Goal: Book appointment/travel/reservation

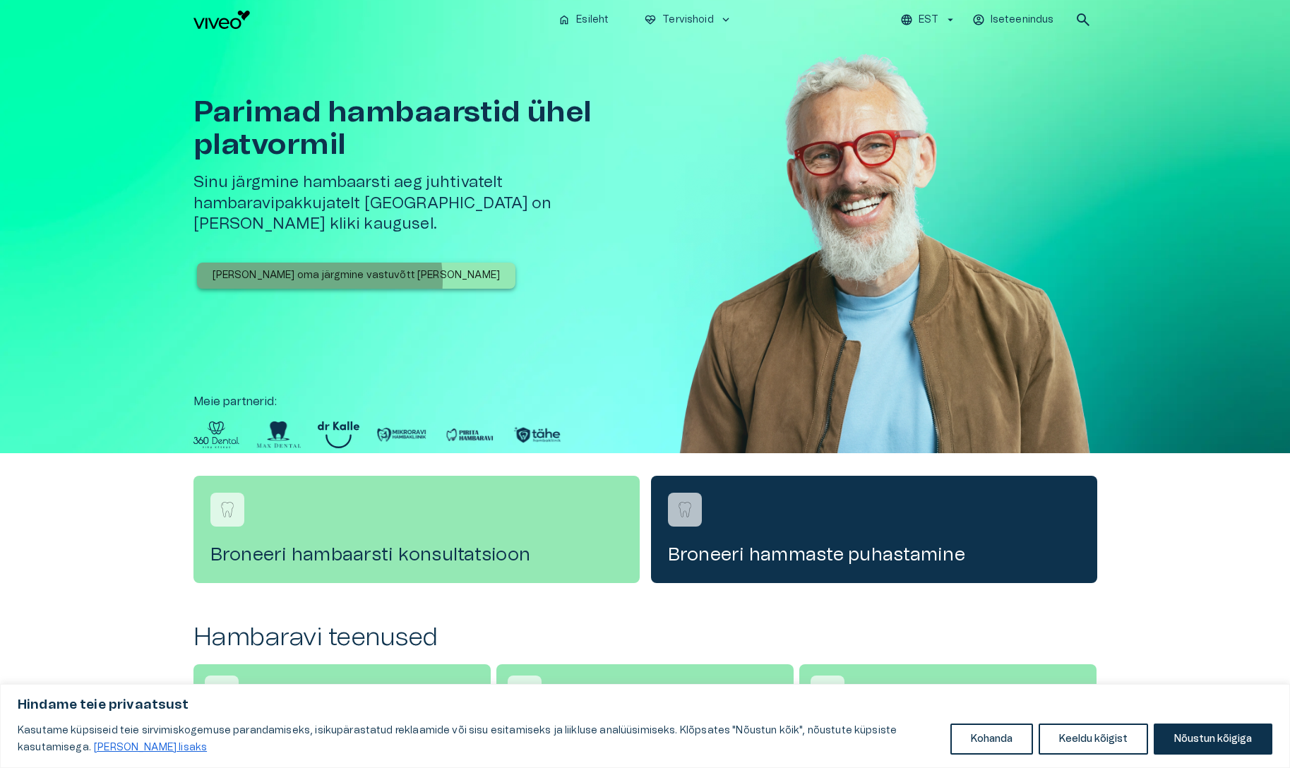
click at [318, 268] on p "[PERSON_NAME] oma järgmine vastuvõtt [PERSON_NAME]" at bounding box center [356, 275] width 288 height 15
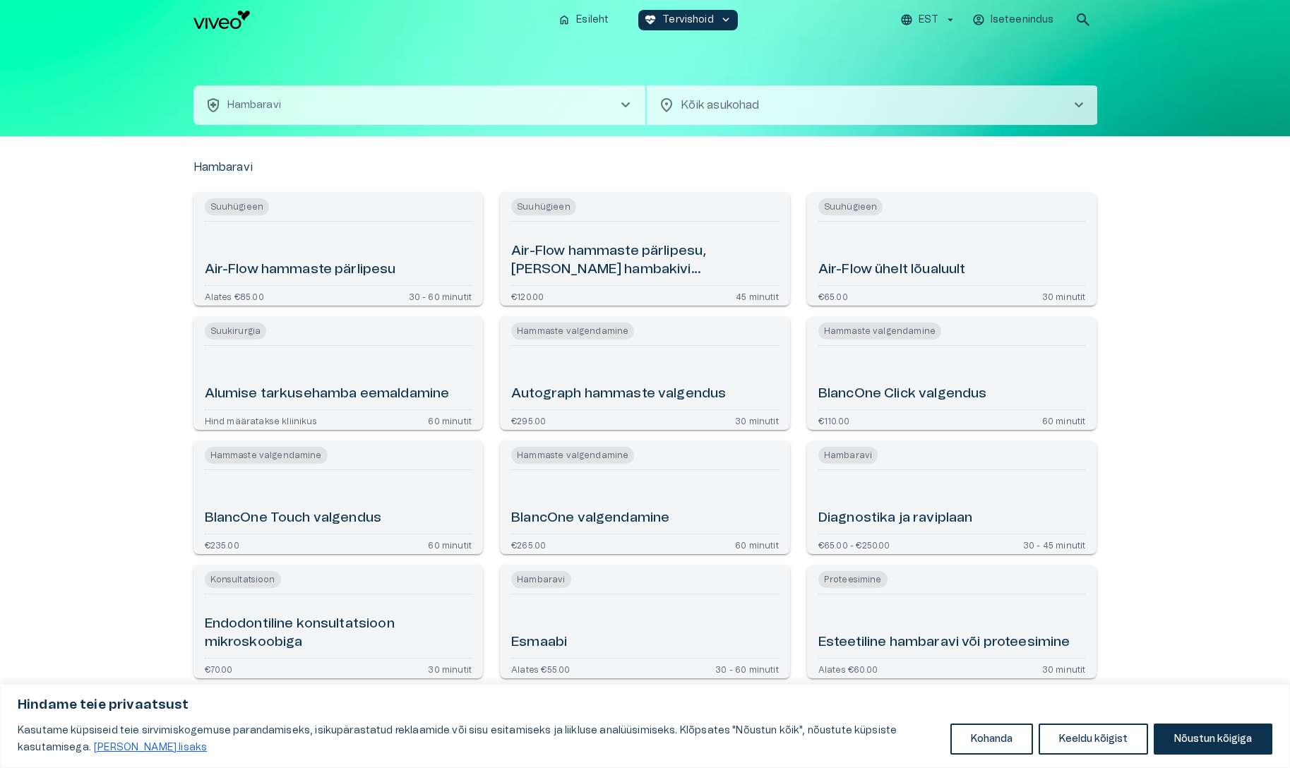
click at [624, 106] on span "chevron_right" at bounding box center [625, 105] width 17 height 17
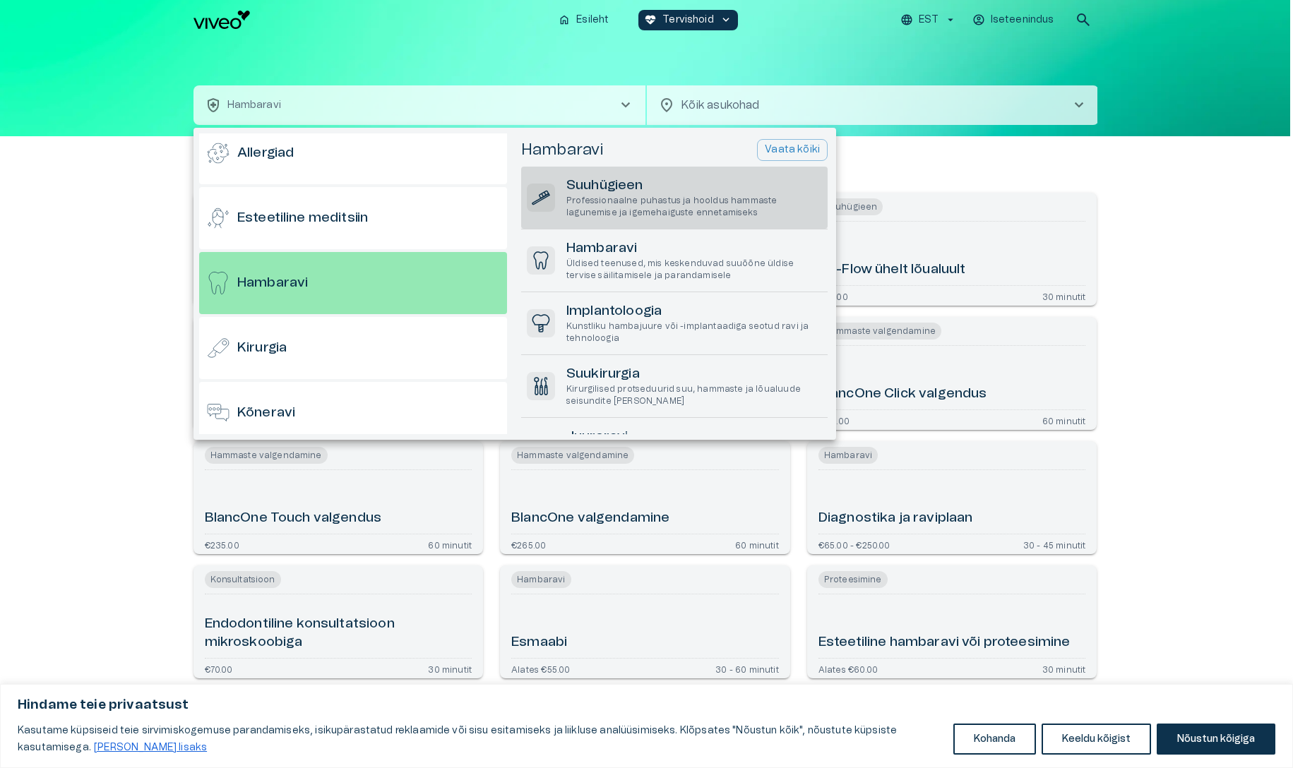
click at [702, 188] on h6 "Suuhügieen" at bounding box center [694, 185] width 256 height 19
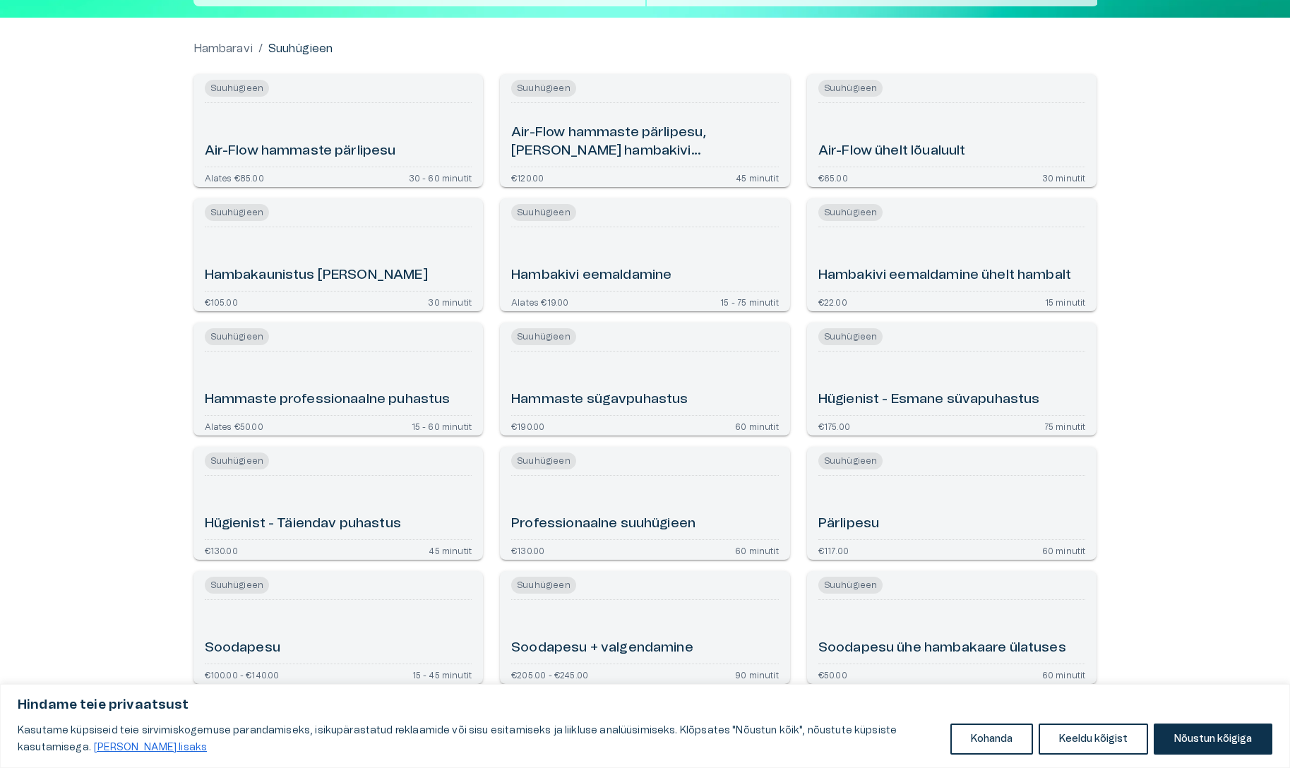
scroll to position [121, 0]
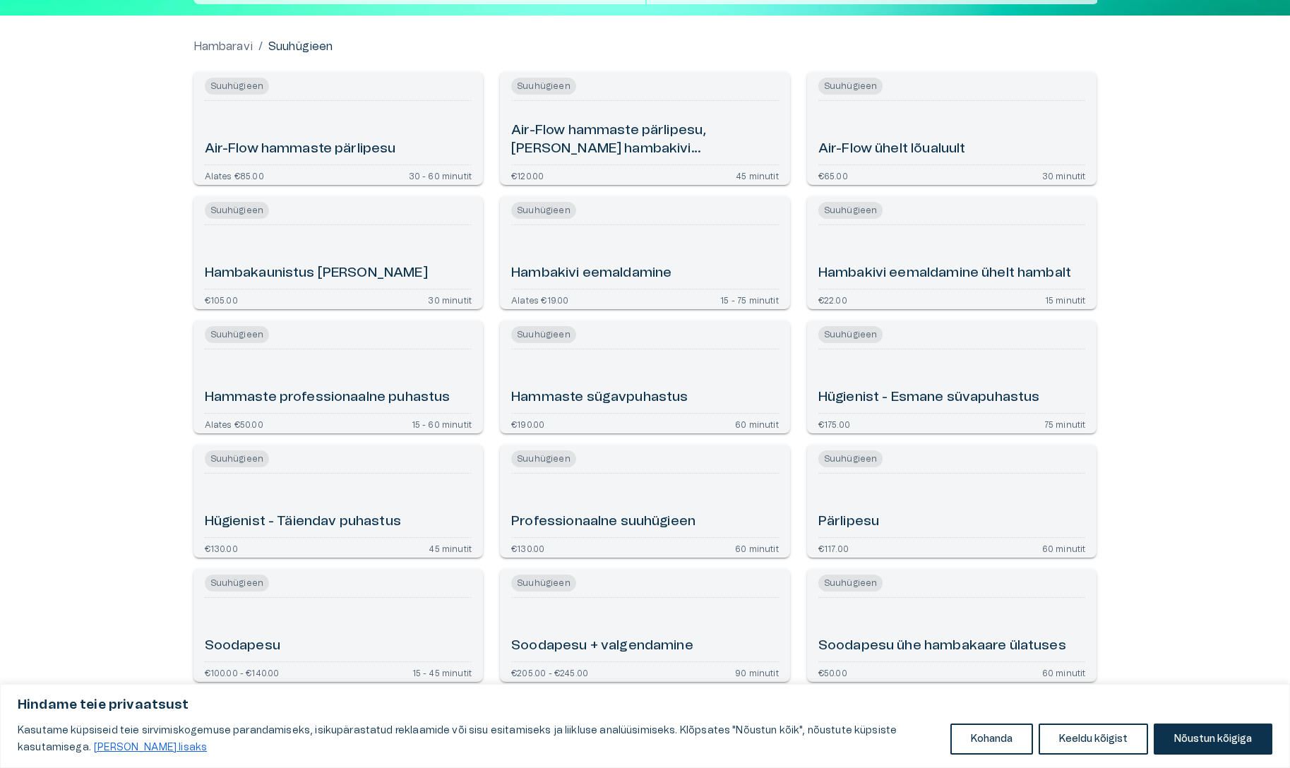
click at [378, 383] on div "Hammaste professionaalne puhastus" at bounding box center [339, 381] width 268 height 52
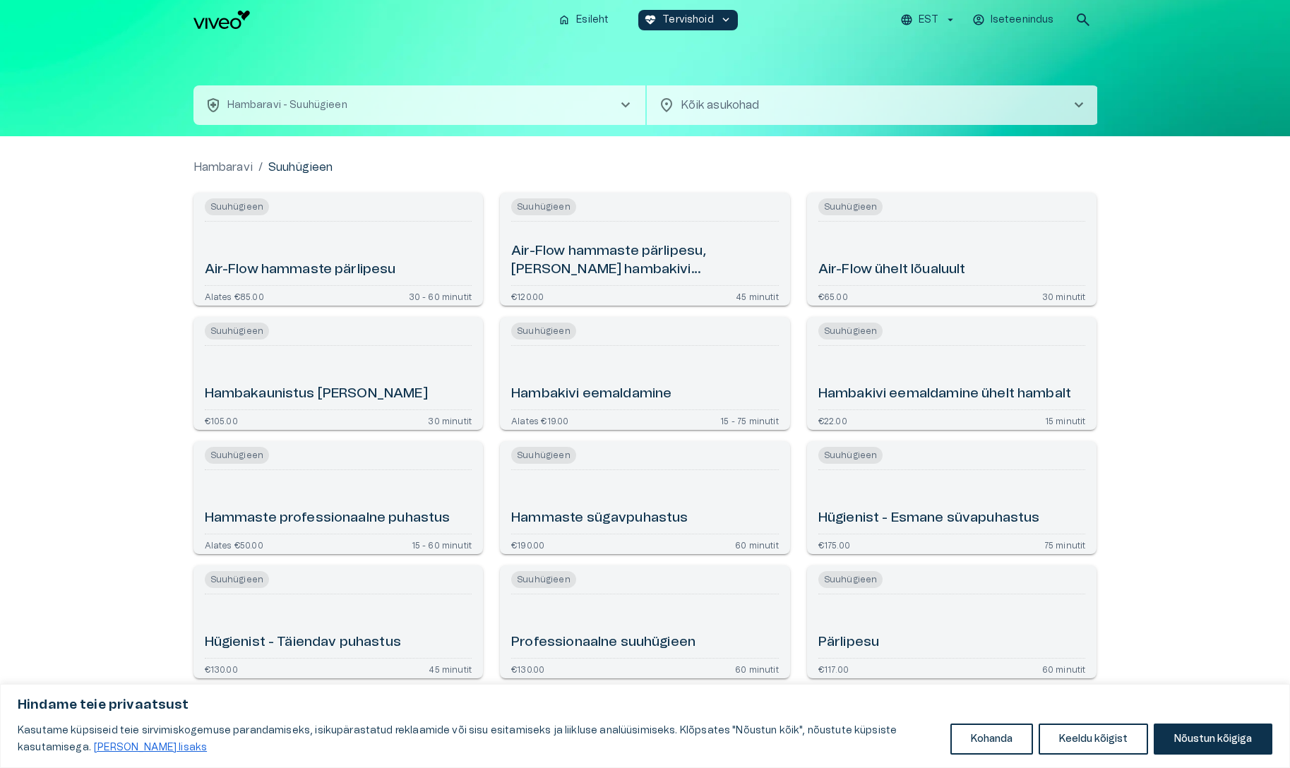
click at [772, 112] on body "Hindame teie privaatsust Kasutame küpsiseid teie sirvimiskogemuse parandamiseks…" at bounding box center [645, 384] width 1290 height 768
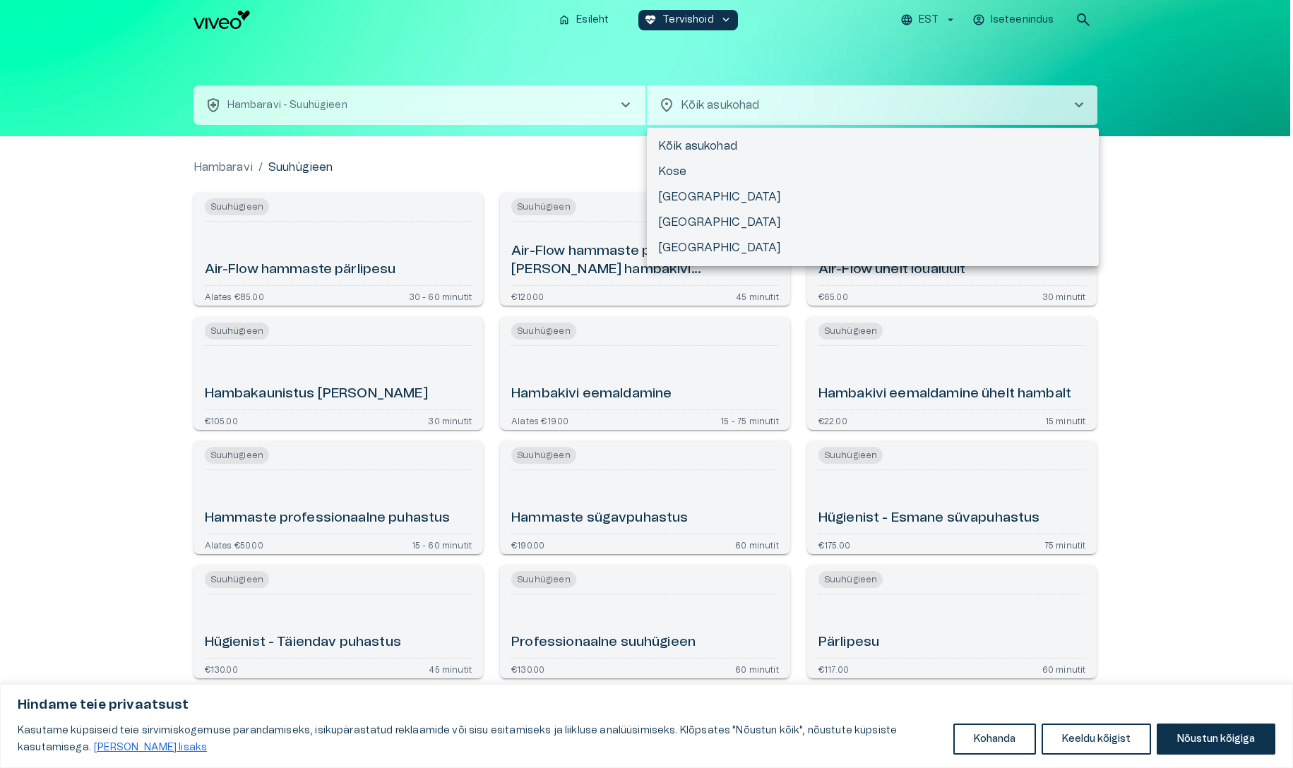
click at [729, 95] on div at bounding box center [646, 384] width 1293 height 768
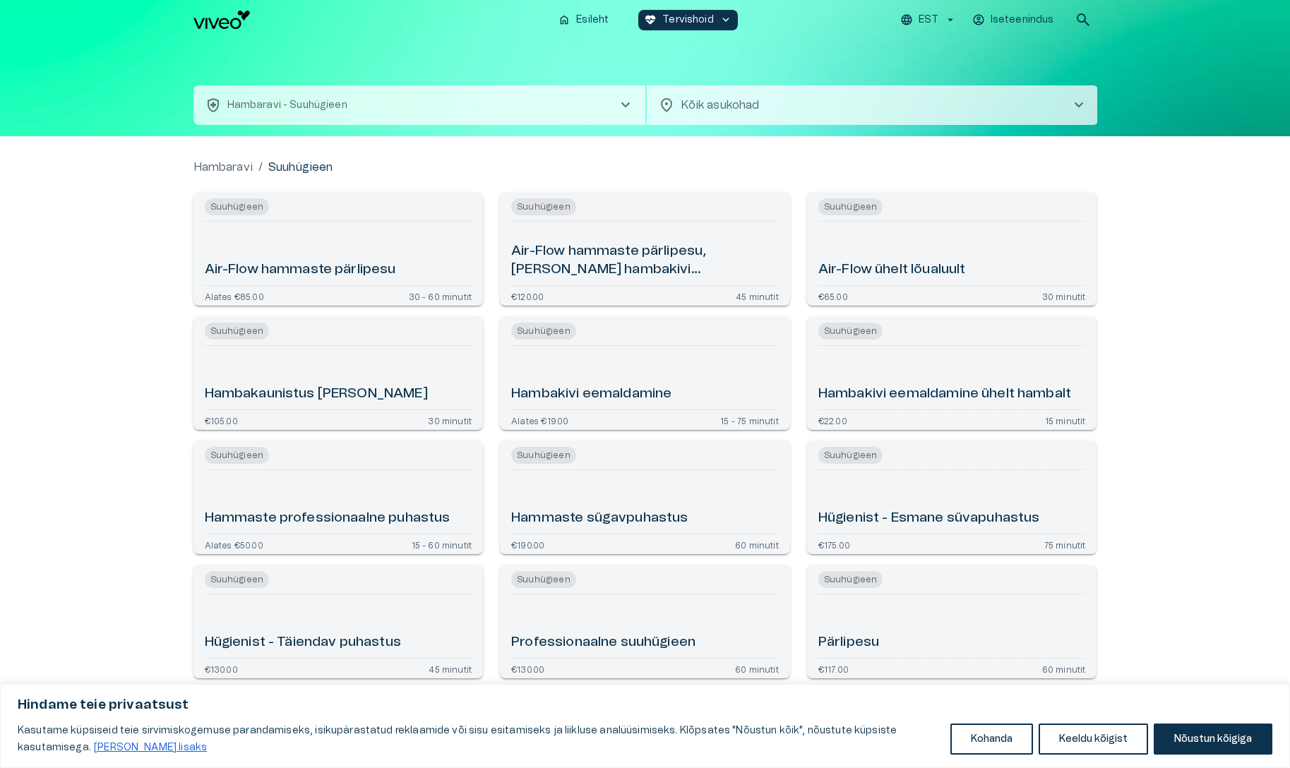
click at [623, 112] on span "chevron_right" at bounding box center [625, 105] width 17 height 17
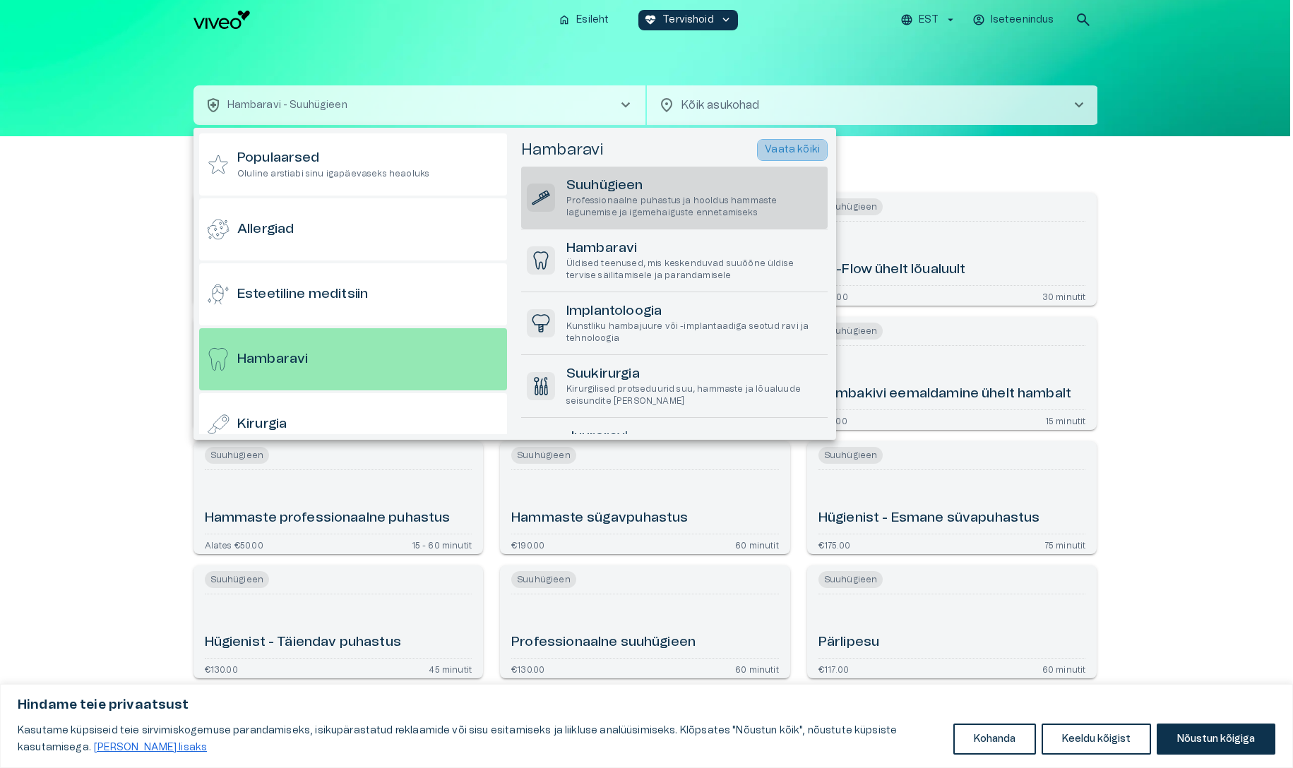
click at [796, 152] on p "Vaata kõiki" at bounding box center [792, 150] width 55 height 15
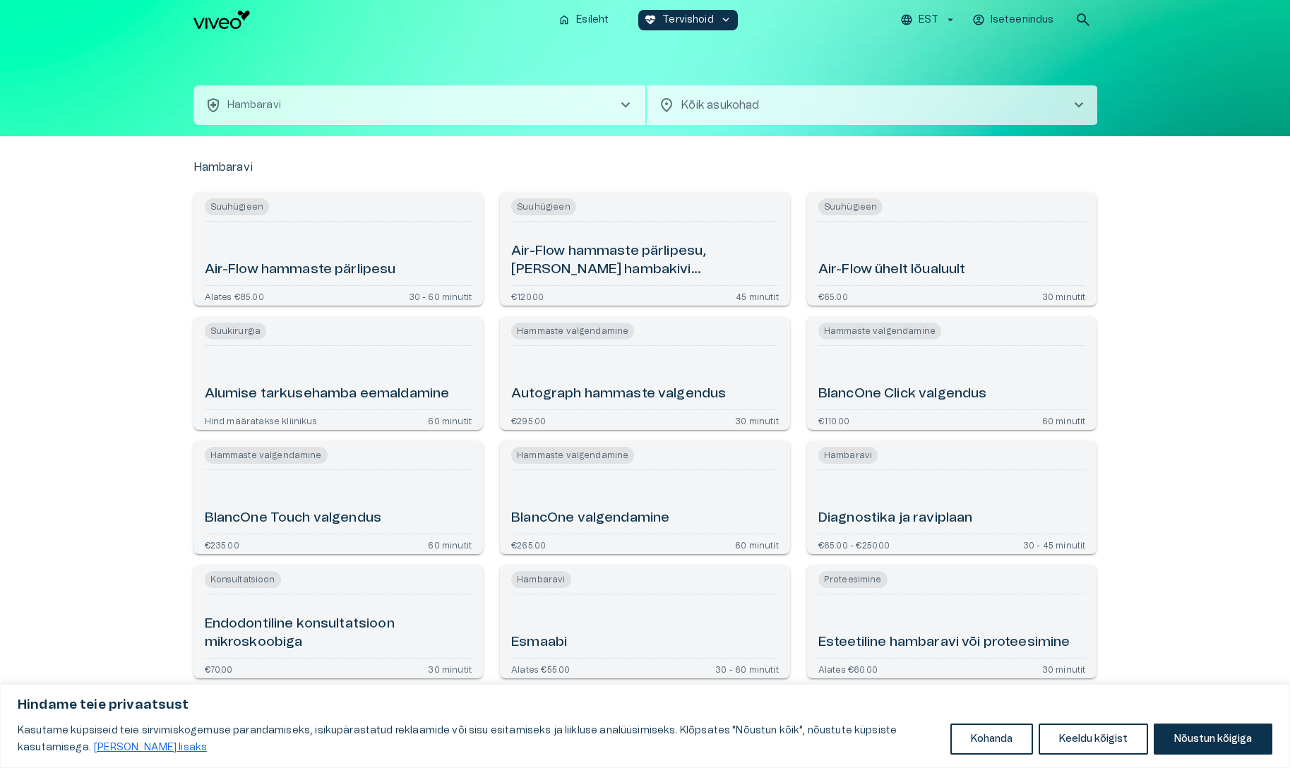
click at [818, 107] on body "Hindame teie privaatsust Kasutame küpsiseid teie sirvimiskogemuse parandamiseks…" at bounding box center [645, 384] width 1290 height 768
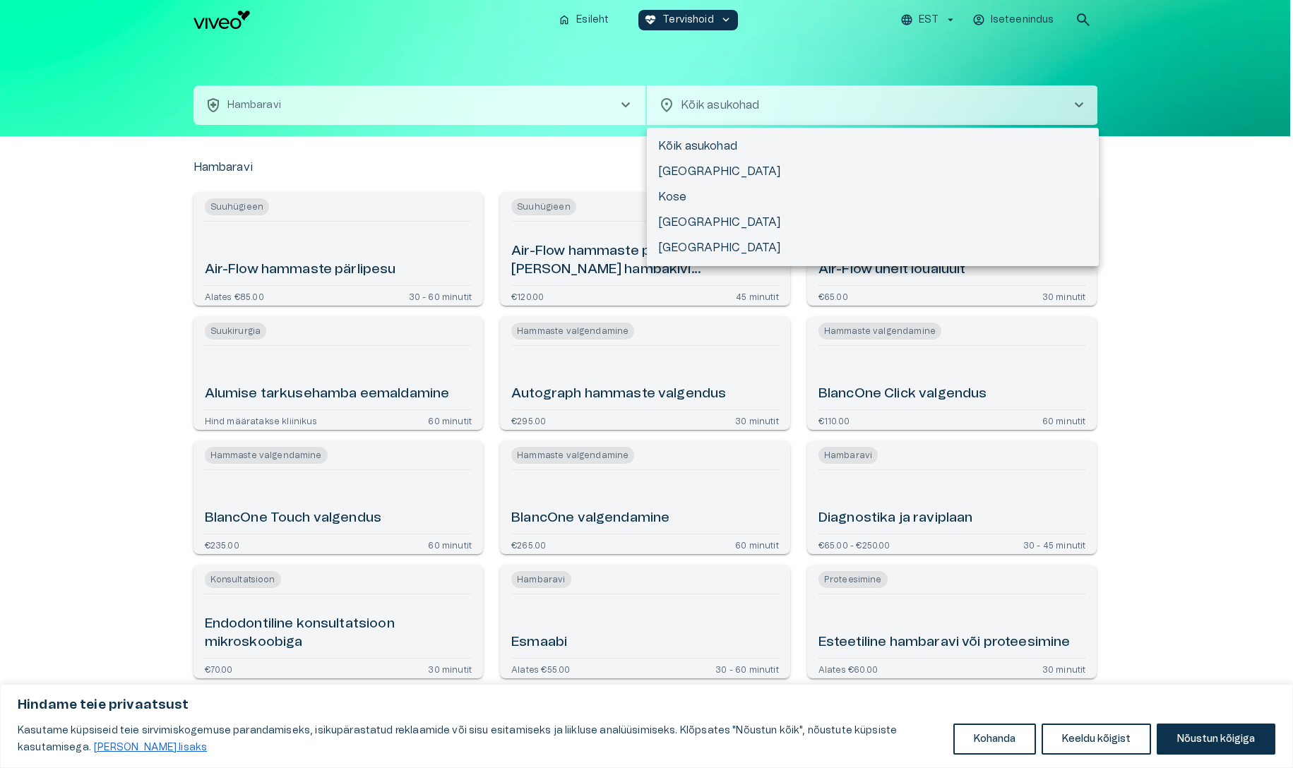
click at [1161, 280] on div at bounding box center [646, 384] width 1293 height 768
